Goal: Task Accomplishment & Management: Use online tool/utility

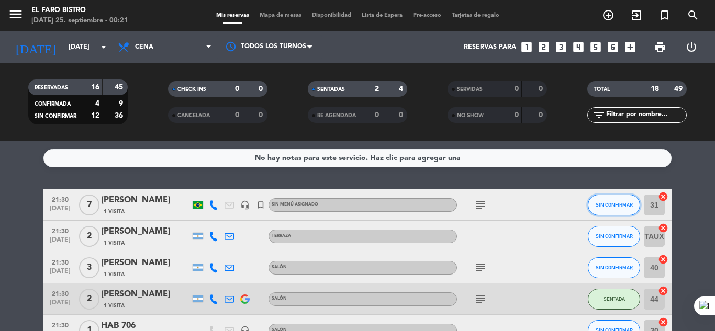
click at [620, 205] on span "SIN CONFIRMAR" at bounding box center [613, 205] width 37 height 6
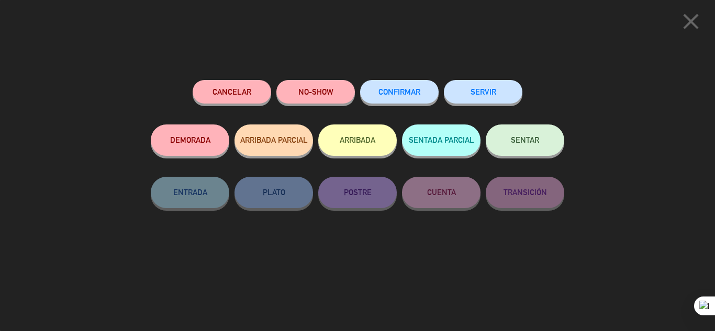
click at [515, 94] on button "SERVIR" at bounding box center [483, 92] width 78 height 24
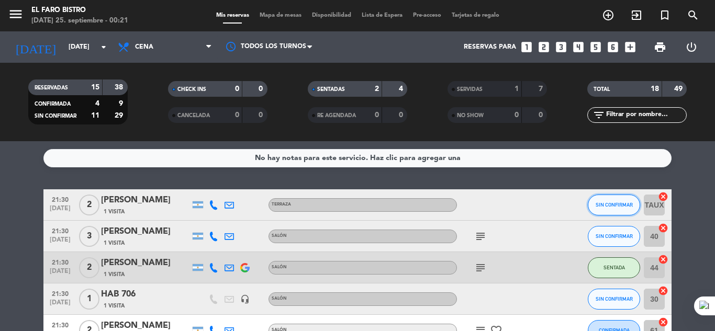
click at [594, 206] on button "SIN CONFIRMAR" at bounding box center [614, 205] width 52 height 21
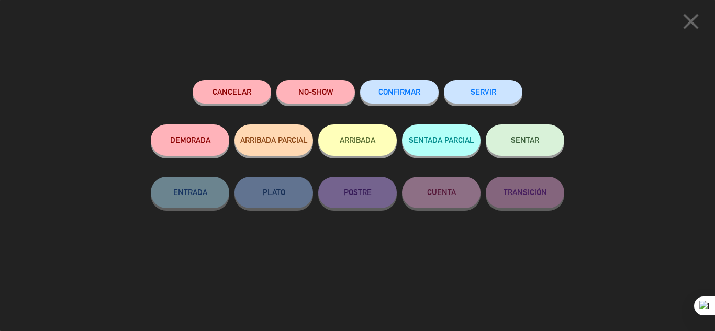
click at [485, 98] on button "SERVIR" at bounding box center [483, 92] width 78 height 24
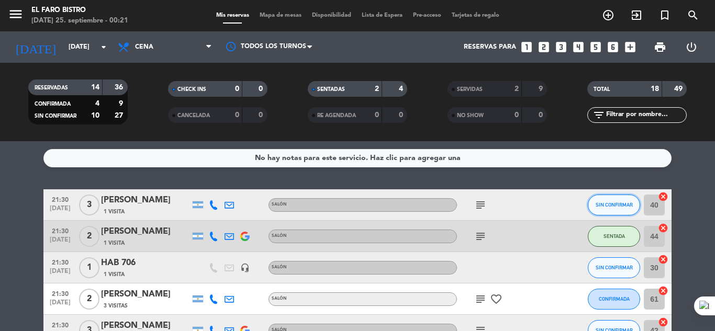
click at [618, 205] on span "SIN CONFIRMAR" at bounding box center [613, 205] width 37 height 6
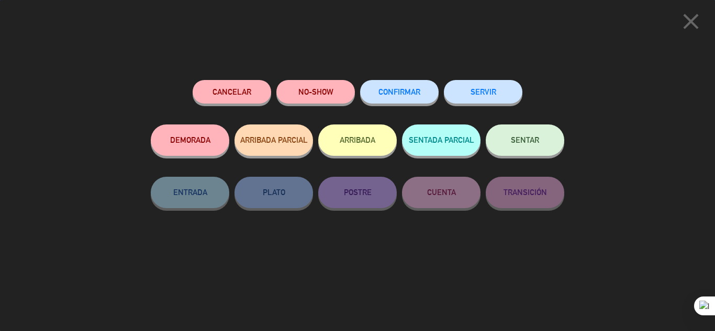
click at [511, 92] on button "SERVIR" at bounding box center [483, 92] width 78 height 24
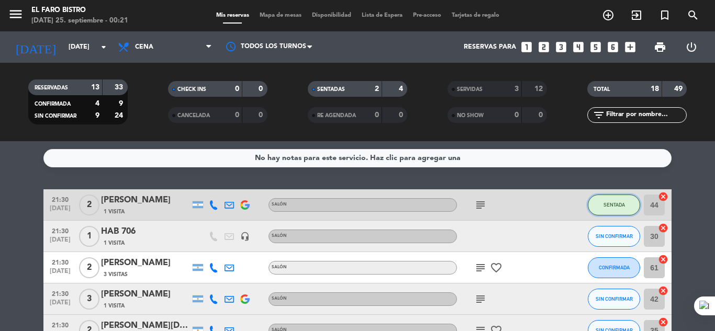
click at [613, 206] on span "SENTADA" at bounding box center [613, 205] width 21 height 6
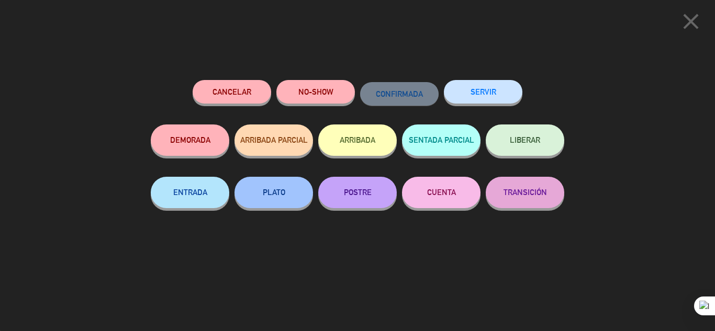
click at [491, 94] on button "SERVIR" at bounding box center [483, 92] width 78 height 24
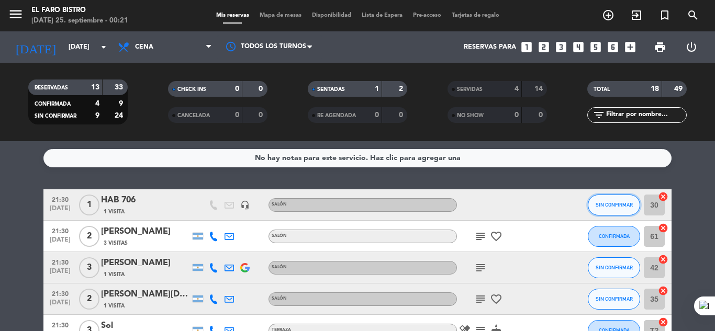
click at [613, 206] on span "SIN CONFIRMAR" at bounding box center [613, 205] width 37 height 6
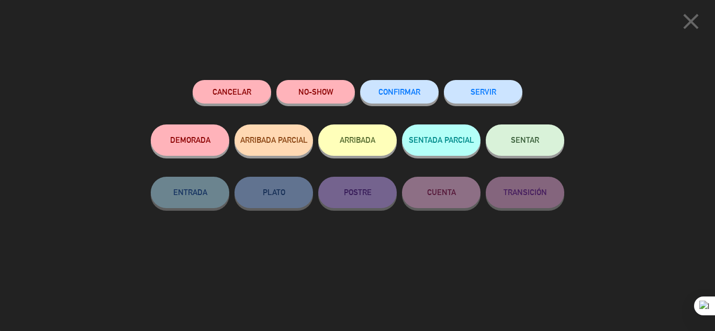
click at [509, 99] on button "SERVIR" at bounding box center [483, 92] width 78 height 24
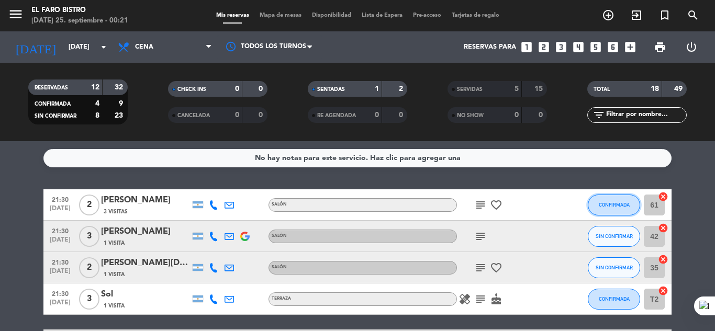
click at [612, 204] on span "CONFIRMADA" at bounding box center [614, 205] width 31 height 6
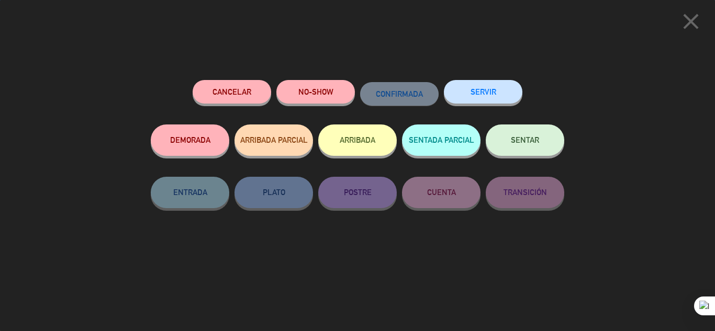
click at [501, 102] on button "SERVIR" at bounding box center [483, 92] width 78 height 24
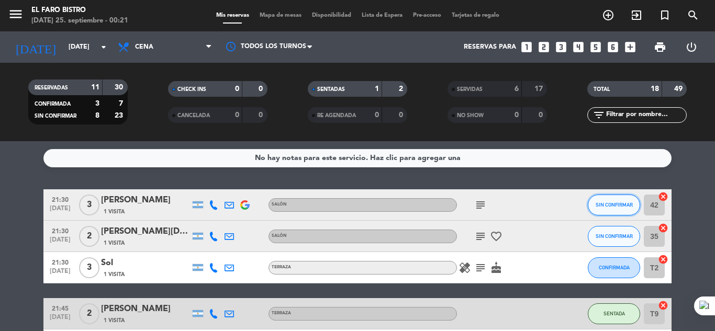
click at [625, 207] on span "SIN CONFIRMAR" at bounding box center [613, 205] width 37 height 6
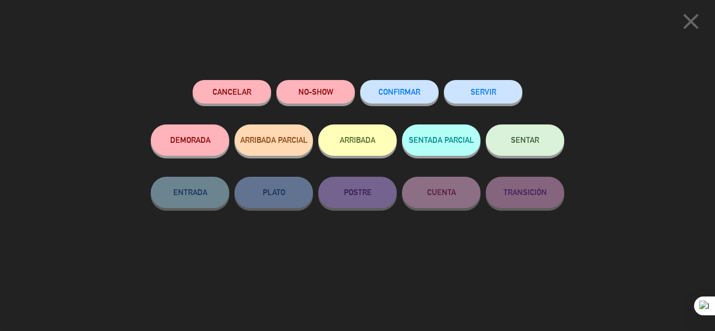
click at [339, 98] on button "NO-SHOW" at bounding box center [315, 92] width 78 height 24
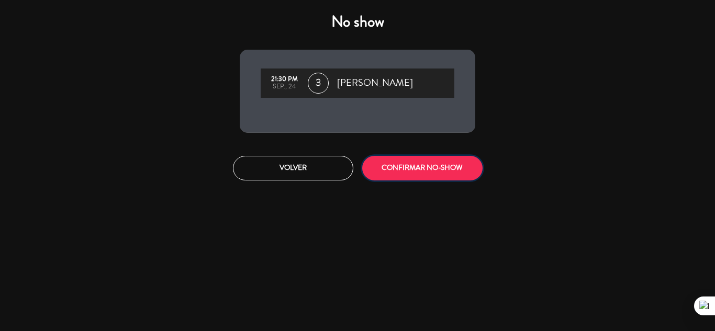
click at [439, 167] on button "CONFIRMAR NO-SHOW" at bounding box center [422, 168] width 120 height 25
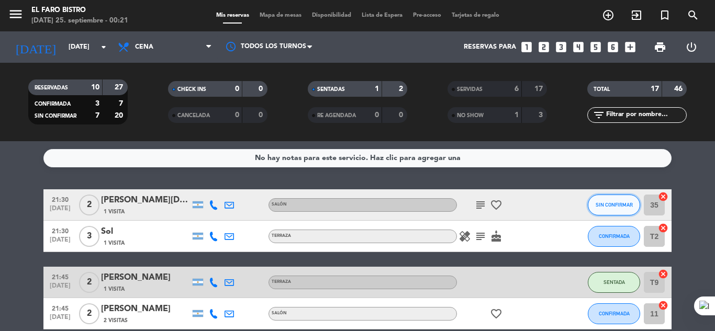
click at [594, 205] on button "SIN CONFIRMAR" at bounding box center [614, 205] width 52 height 21
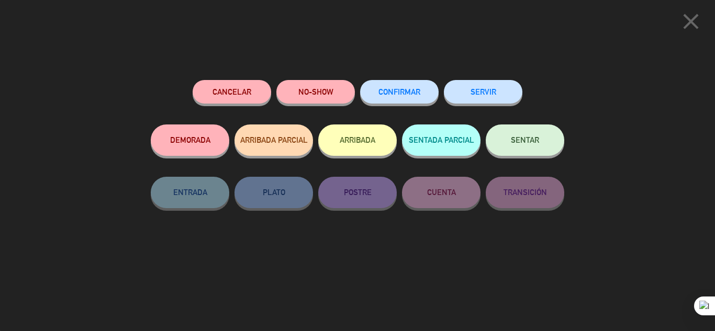
click at [319, 94] on button "NO-SHOW" at bounding box center [315, 92] width 78 height 24
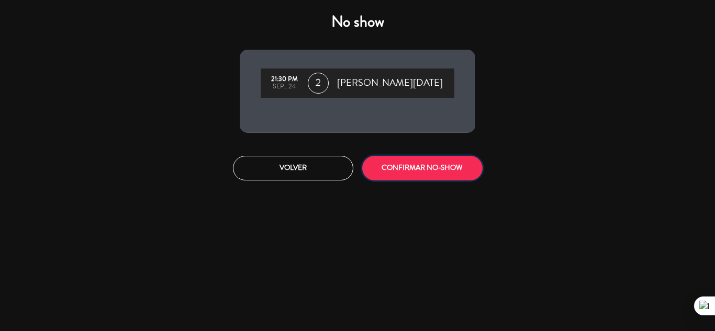
click at [411, 168] on button "CONFIRMAR NO-SHOW" at bounding box center [422, 168] width 120 height 25
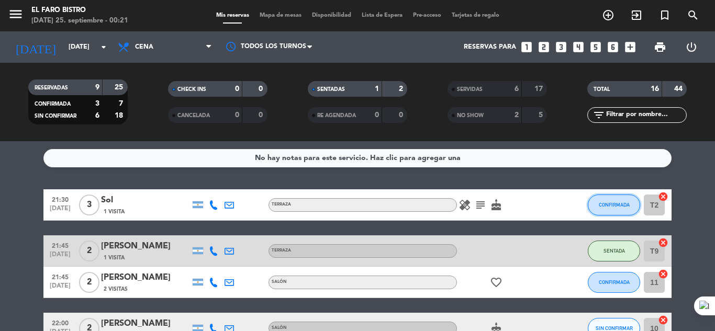
click at [590, 203] on button "CONFIRMADA" at bounding box center [614, 205] width 52 height 21
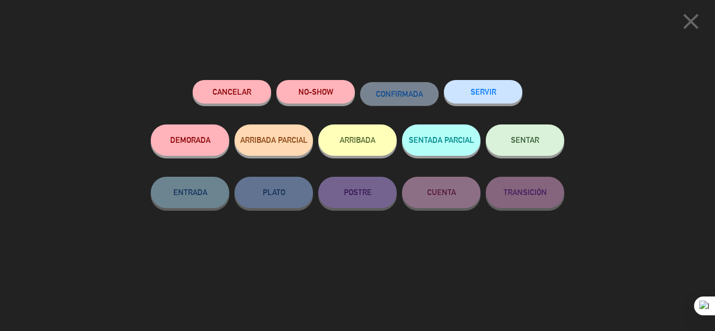
click at [492, 95] on button "SERVIR" at bounding box center [483, 92] width 78 height 24
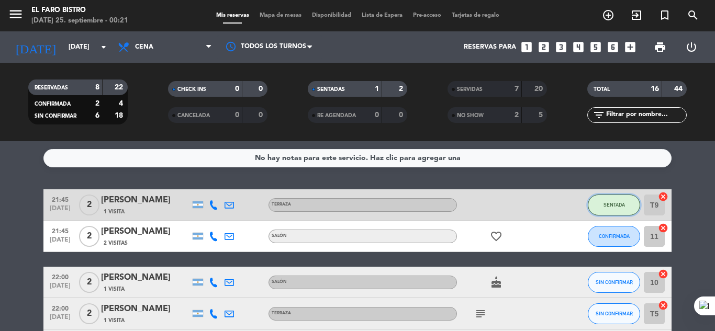
click at [611, 207] on span "SENTADA" at bounding box center [613, 205] width 21 height 6
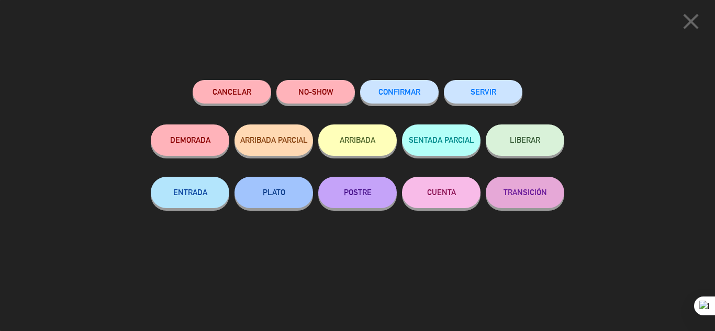
click at [503, 97] on button "SERVIR" at bounding box center [483, 92] width 78 height 24
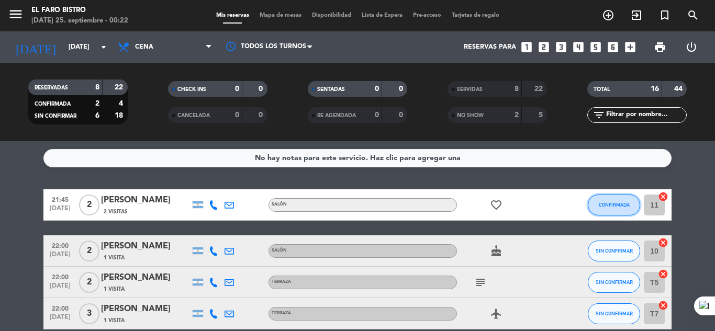
click at [599, 206] on span "CONFIRMADA" at bounding box center [614, 205] width 31 height 6
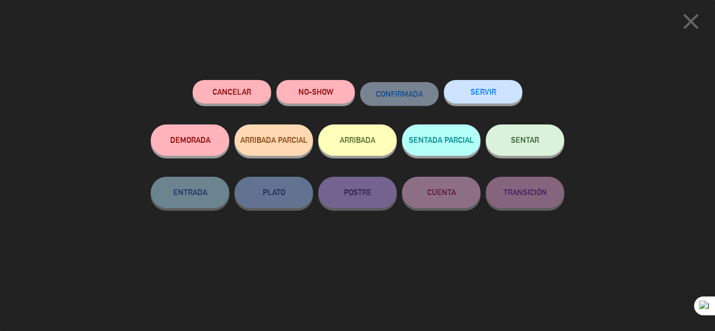
click at [473, 85] on button "SERVIR" at bounding box center [483, 92] width 78 height 24
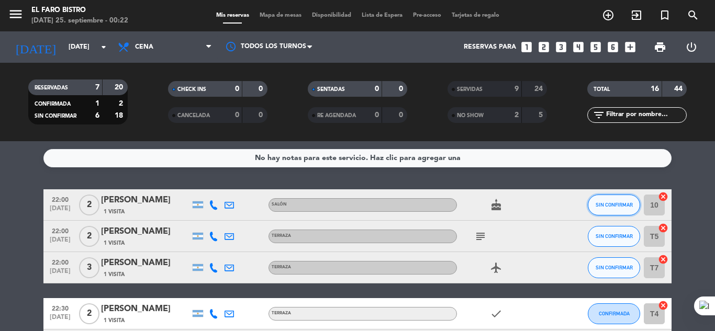
click at [609, 210] on button "SIN CONFIRMAR" at bounding box center [614, 205] width 52 height 21
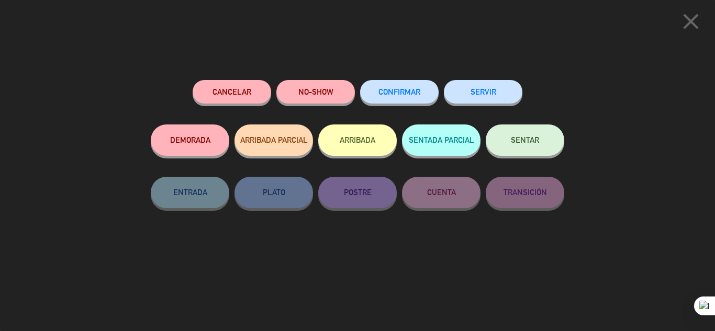
click at [333, 84] on button "NO-SHOW" at bounding box center [315, 92] width 78 height 24
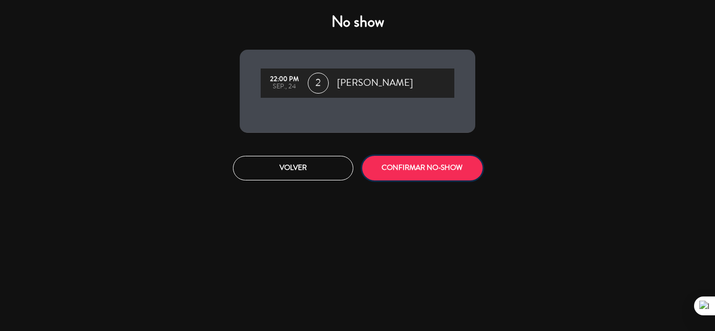
click at [412, 166] on button "CONFIRMAR NO-SHOW" at bounding box center [422, 168] width 120 height 25
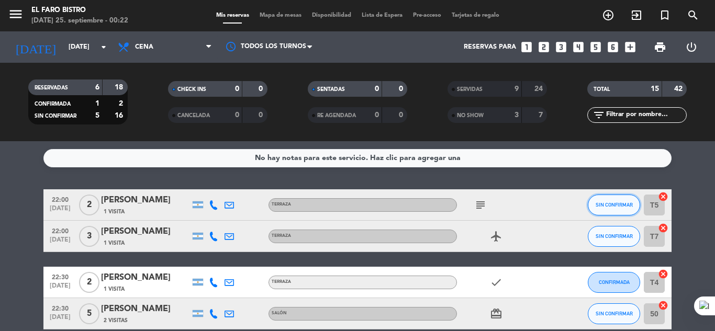
click at [599, 206] on span "SIN CONFIRMAR" at bounding box center [613, 205] width 37 height 6
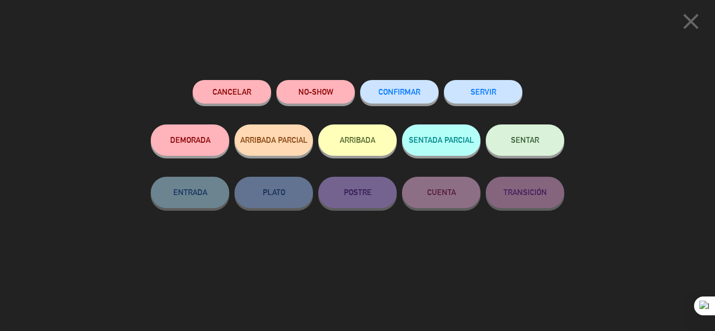
click at [478, 96] on button "SERVIR" at bounding box center [483, 92] width 78 height 24
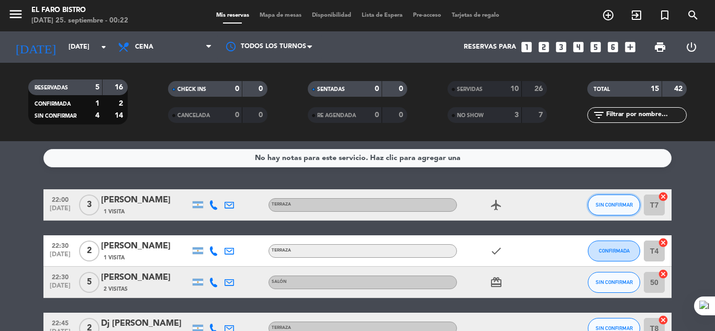
click at [597, 204] on span "SIN CONFIRMAR" at bounding box center [613, 205] width 37 height 6
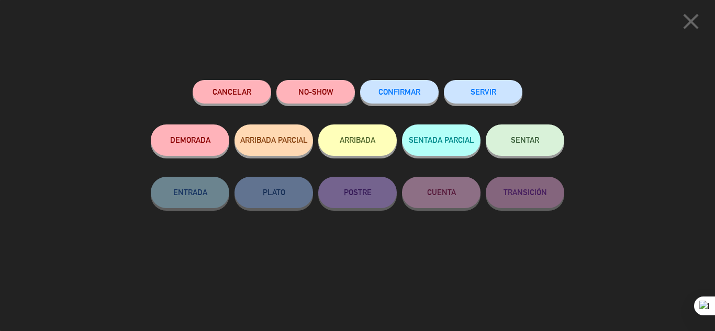
click at [497, 98] on button "SERVIR" at bounding box center [483, 92] width 78 height 24
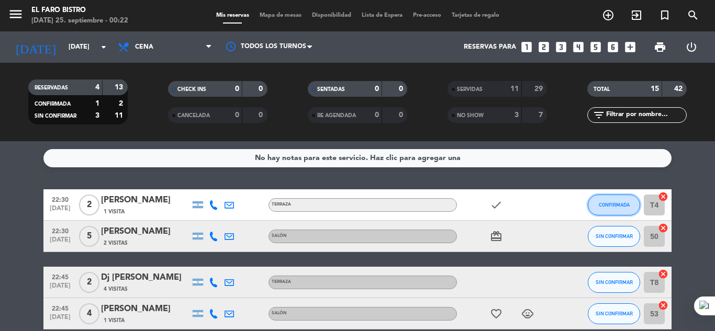
click at [615, 209] on button "CONFIRMADA" at bounding box center [614, 205] width 52 height 21
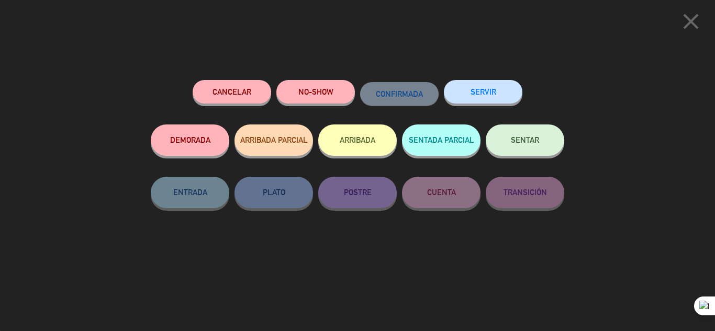
click at [330, 99] on button "NO-SHOW" at bounding box center [315, 92] width 78 height 24
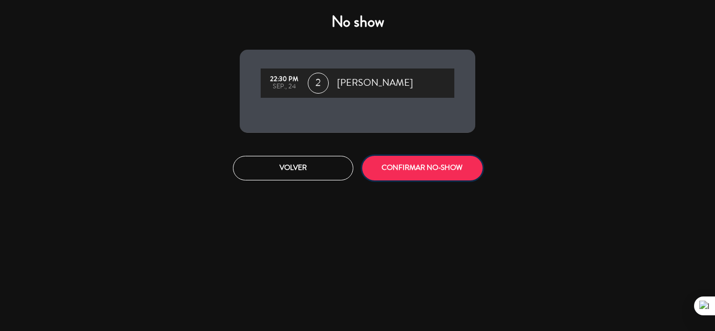
click at [450, 169] on button "CONFIRMAR NO-SHOW" at bounding box center [422, 168] width 120 height 25
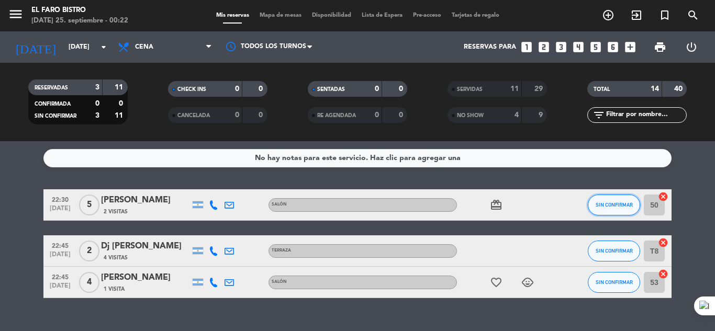
click at [611, 202] on span "SIN CONFIRMAR" at bounding box center [613, 205] width 37 height 6
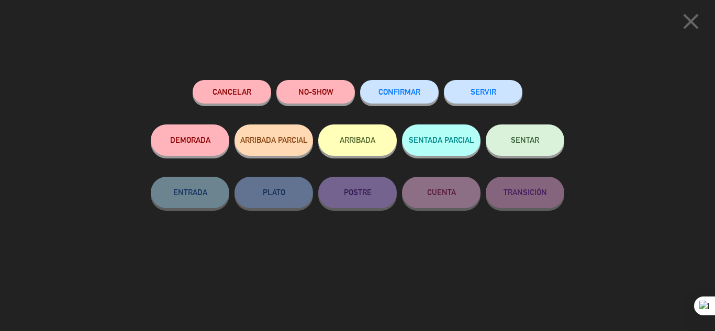
click at [475, 94] on button "SERVIR" at bounding box center [483, 92] width 78 height 24
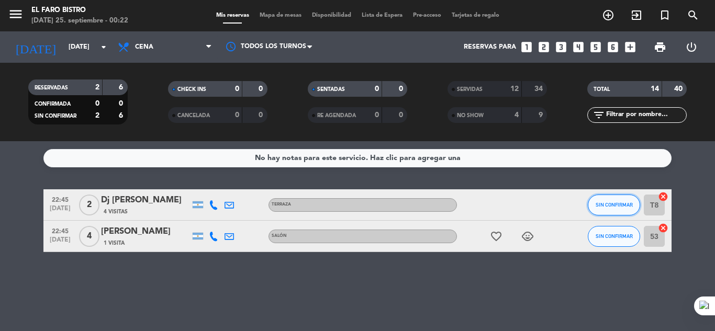
click at [598, 207] on span "SIN CONFIRMAR" at bounding box center [613, 205] width 37 height 6
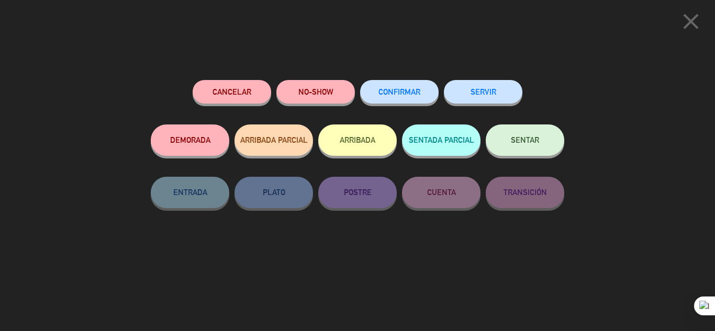
click at [325, 95] on button "NO-SHOW" at bounding box center [315, 92] width 78 height 24
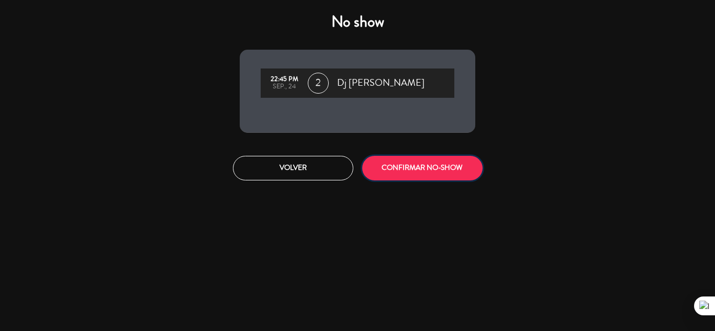
click at [473, 172] on button "CONFIRMAR NO-SHOW" at bounding box center [422, 168] width 120 height 25
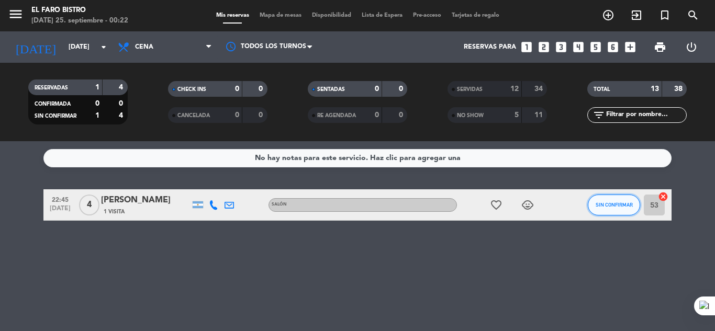
click at [608, 203] on span "SIN CONFIRMAR" at bounding box center [613, 205] width 37 height 6
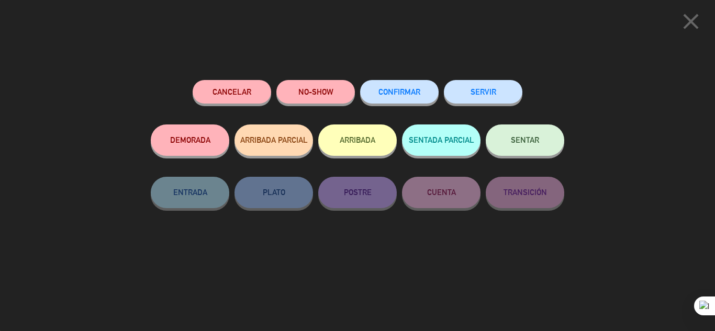
click at [322, 94] on button "NO-SHOW" at bounding box center [315, 92] width 78 height 24
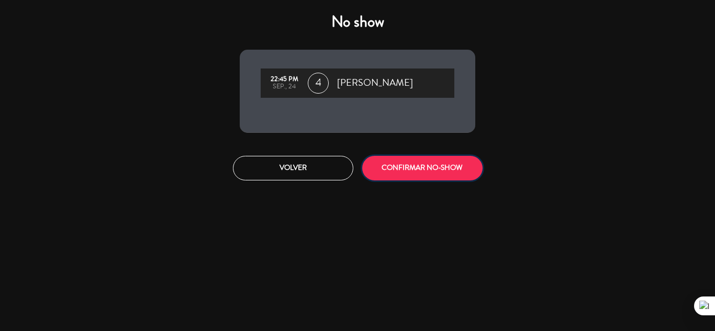
click at [399, 168] on button "CONFIRMAR NO-SHOW" at bounding box center [422, 168] width 120 height 25
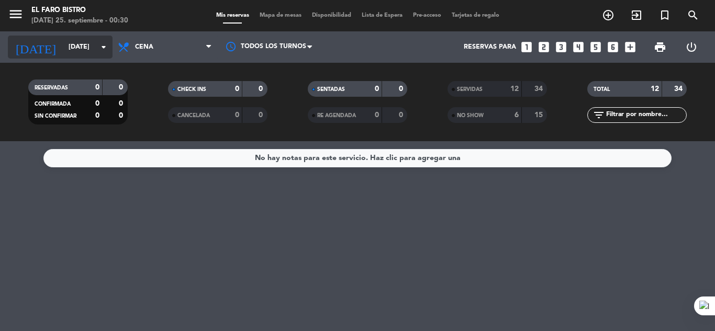
click at [103, 48] on icon "arrow_drop_down" at bounding box center [103, 47] width 13 height 13
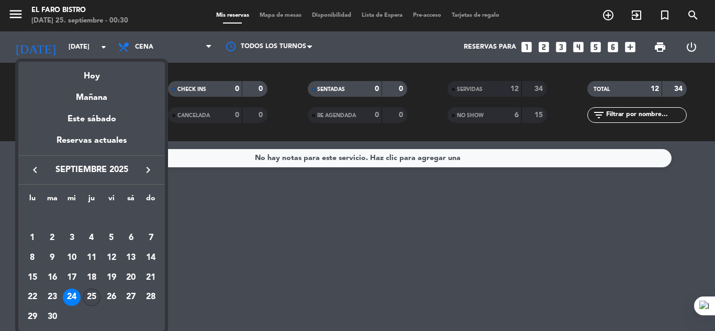
click at [96, 294] on div "25" at bounding box center [92, 298] width 18 height 18
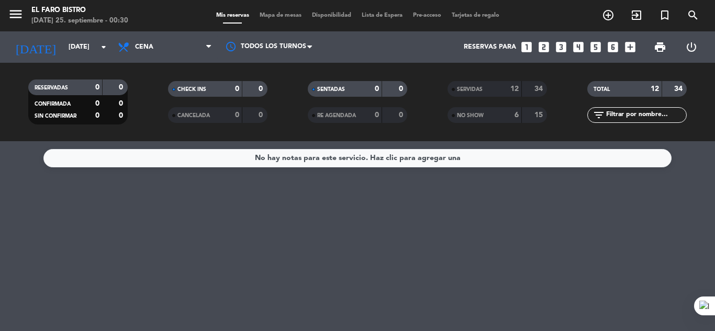
type input "[DEMOGRAPHIC_DATA][DATE]"
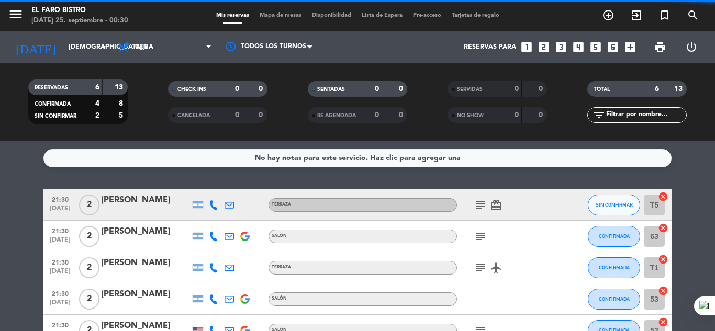
click at [204, 49] on span "Cena" at bounding box center [164, 47] width 105 height 23
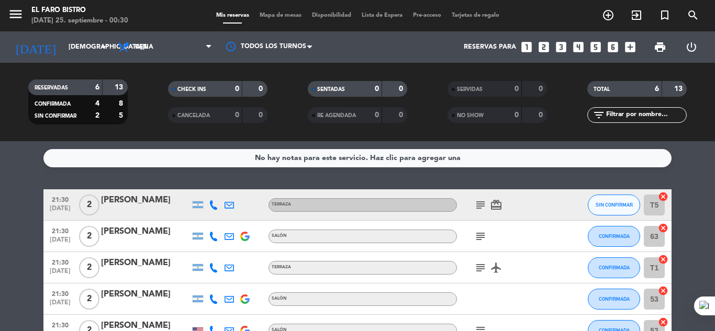
click at [239, 181] on div "No hay notas para este servicio. Haz clic para agregar una 21:30 [DATE] 2 [PERS…" at bounding box center [357, 236] width 715 height 190
click at [210, 47] on icon at bounding box center [208, 47] width 5 height 8
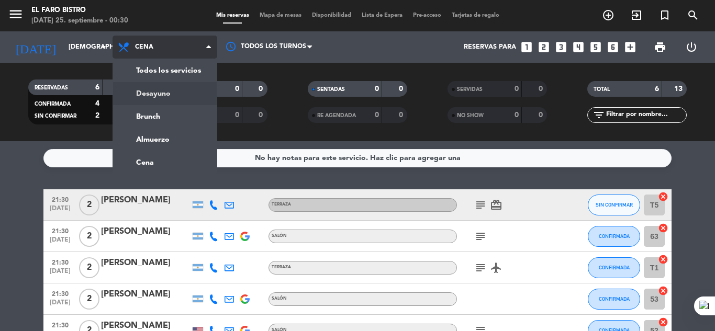
click at [156, 92] on div "menu El Faro Bistro [DATE] 25. septiembre - 00:30 Mis reservas Mapa de mesas Di…" at bounding box center [357, 70] width 715 height 141
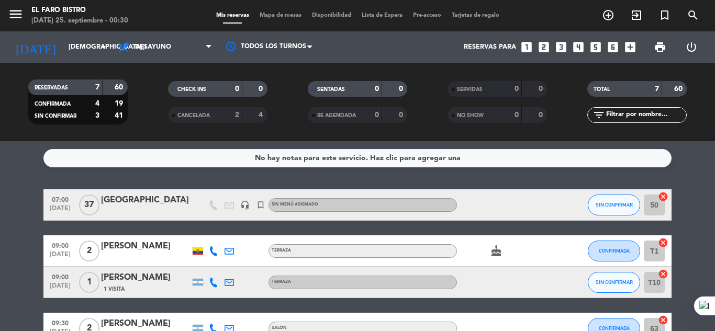
click at [658, 53] on span "print" at bounding box center [660, 47] width 13 height 13
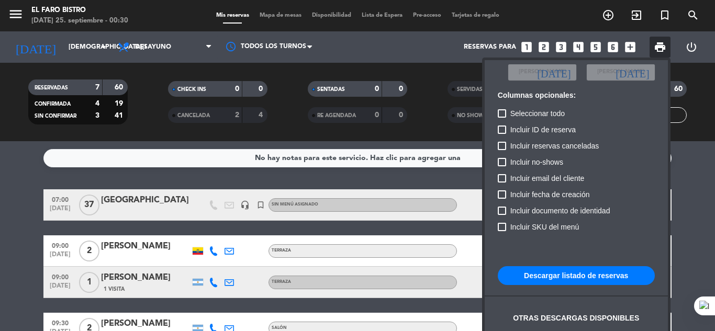
scroll to position [64, 0]
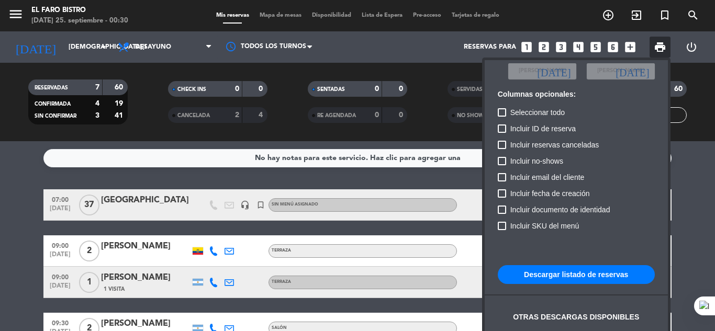
click at [544, 276] on button "Descargar listado de reservas" at bounding box center [576, 274] width 157 height 19
click at [695, 196] on div at bounding box center [357, 165] width 715 height 331
